Goal: Find specific page/section: Find specific page/section

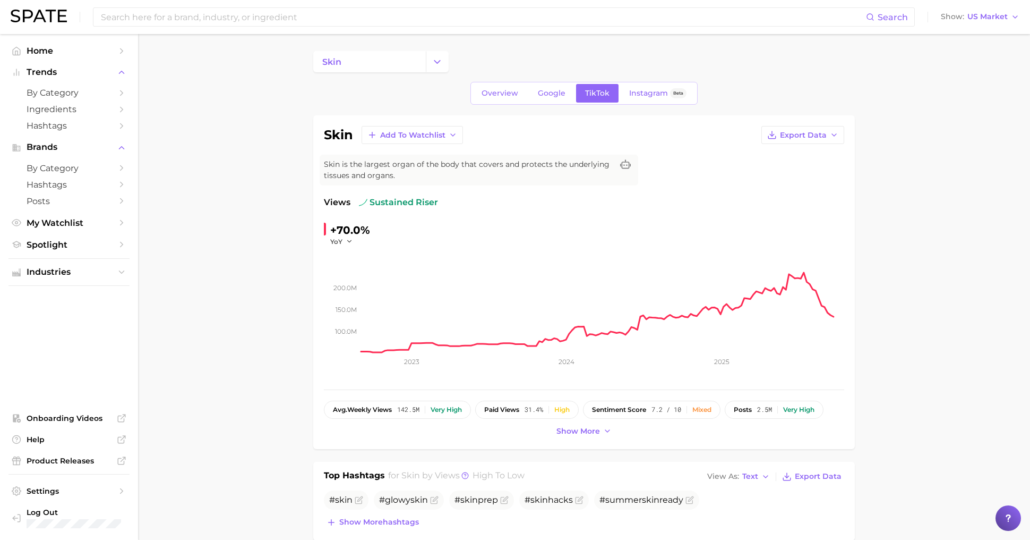
click at [53, 25] on div "Search Show US Market" at bounding box center [515, 17] width 1009 height 34
click at [50, 19] on img at bounding box center [39, 16] width 56 height 13
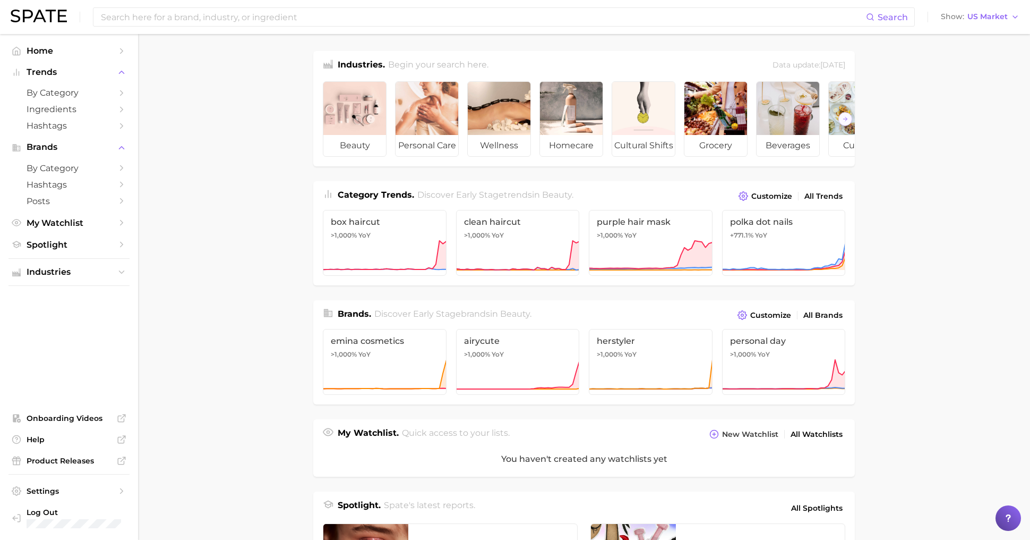
click at [47, 18] on img at bounding box center [39, 16] width 56 height 13
